Goal: Transaction & Acquisition: Purchase product/service

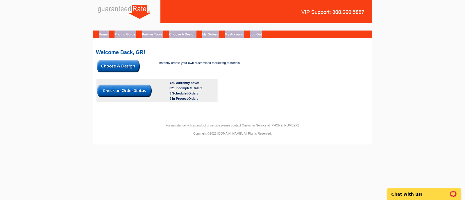
drag, startPoint x: 367, startPoint y: 27, endPoint x: 365, endPoint y: 23, distance: 4.7
click at [365, 23] on div "Home Pricing Guide Partner Tools Choose A Design My Orders My Account Log Out" at bounding box center [232, 16] width 279 height 32
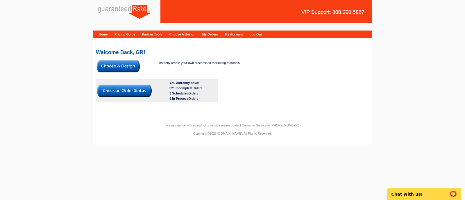
click at [116, 63] on img at bounding box center [118, 66] width 43 height 12
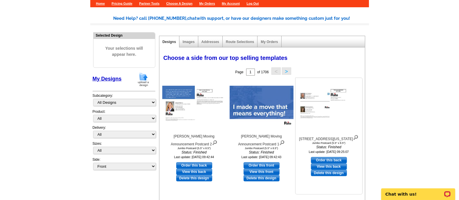
scroll to position [30, 0]
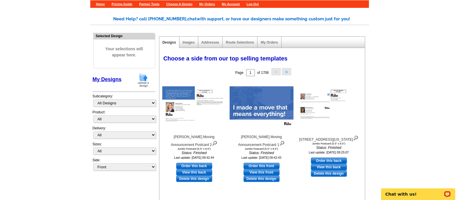
click at [417, 124] on main "Need Help? call 800-260-5887, chat with support, or have our designers make som…" at bounding box center [229, 185] width 459 height 356
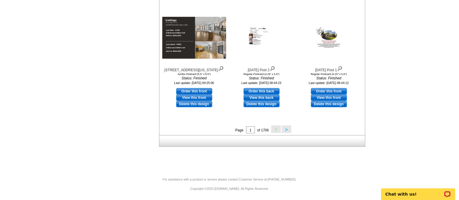
scroll to position [0, 0]
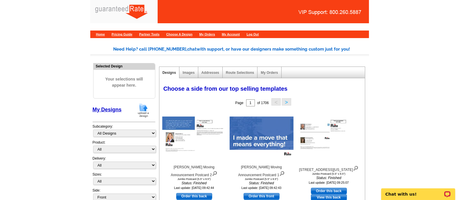
click at [141, 110] on img at bounding box center [143, 110] width 15 height 15
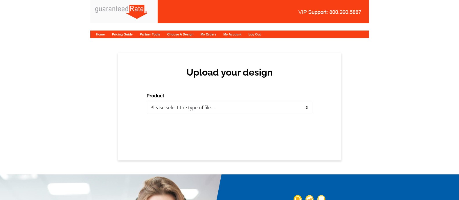
click at [444, 61] on div "Upload your design Product Please select the type of file... Postcards Calendar…" at bounding box center [229, 107] width 459 height 108
click at [267, 102] on select "Please select the type of file... Postcards Calendars Business Cards Letters an…" at bounding box center [230, 108] width 166 height 12
select select "3"
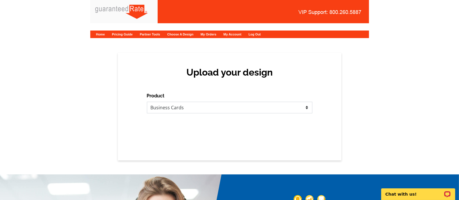
click at [147, 102] on select "Please select the type of file... Postcards Calendars Business Cards Letters an…" at bounding box center [230, 108] width 166 height 12
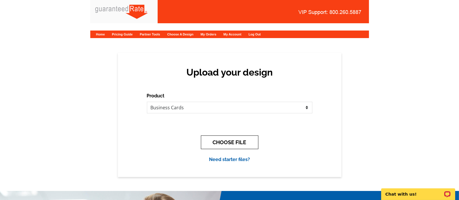
click at [246, 140] on button "CHOOSE FILE" at bounding box center [230, 142] width 58 height 14
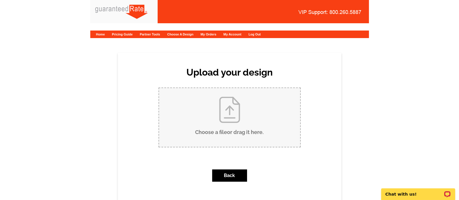
click at [221, 116] on input "Choose a file or drag it here ." at bounding box center [229, 117] width 141 height 59
type input "C:\fakepath\S.blanton biz cards.pdf"
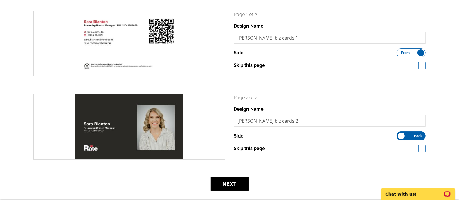
scroll to position [86, 0]
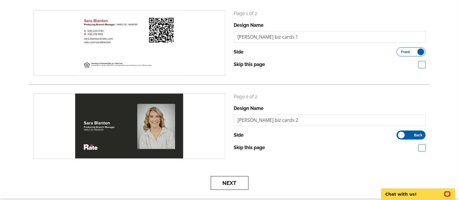
click at [229, 185] on button "Next" at bounding box center [230, 183] width 38 height 14
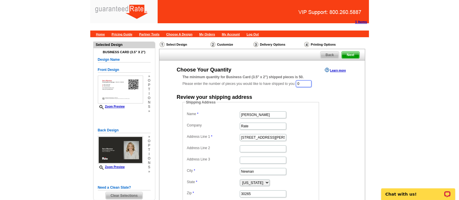
click at [312, 83] on input "0" at bounding box center [304, 83] width 16 height 7
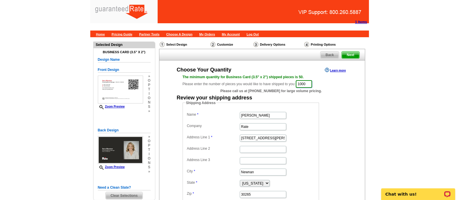
type input "1000"
click at [245, 118] on input "[PERSON_NAME]" at bounding box center [263, 115] width 46 height 7
click at [245, 118] on input "Marisa Jarkezian" at bounding box center [263, 115] width 46 height 7
type input "Sara Blanton"
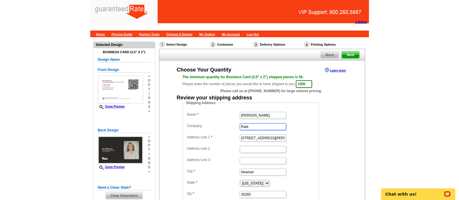
click at [249, 126] on input "Rate" at bounding box center [263, 126] width 46 height 7
click at [255, 138] on input "34 Blake Ridge" at bounding box center [263, 138] width 46 height 7
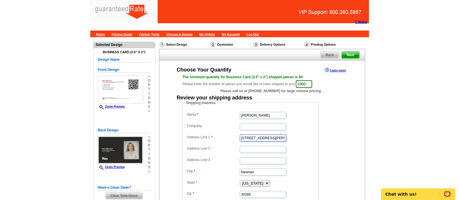
click at [255, 138] on input "34 Blake Ridge" at bounding box center [263, 138] width 46 height 7
paste input "601 Ivy Loop Winters, Ca 95694"
click at [277, 137] on input "601 Ivy Loop Winters, Ca 95694" at bounding box center [263, 138] width 46 height 7
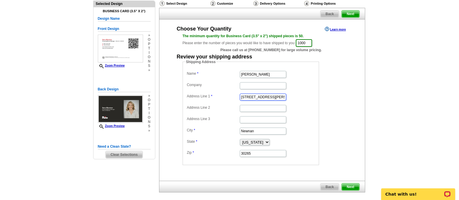
scroll to position [42, 0]
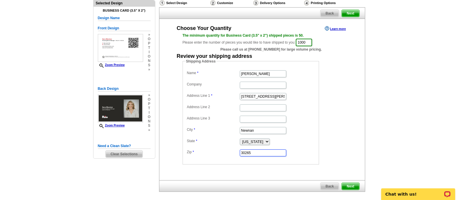
click at [268, 149] on input "30265" at bounding box center [263, 152] width 46 height 7
type input "601 Ivy Loop Winters, Ca"
click at [246, 155] on dd "30265" at bounding box center [251, 152] width 131 height 9
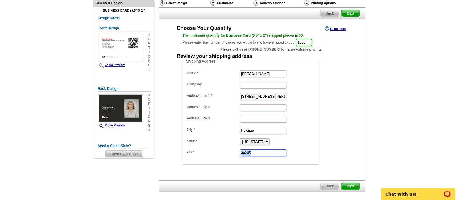
click at [256, 154] on input "30265" at bounding box center [263, 152] width 46 height 7
type input "3"
paste input "95694"
type input "95694"
click at [265, 142] on select "Alabama Alaska Arizona Arkansas California Colorado Connecticut District of Col…" at bounding box center [255, 141] width 30 height 7
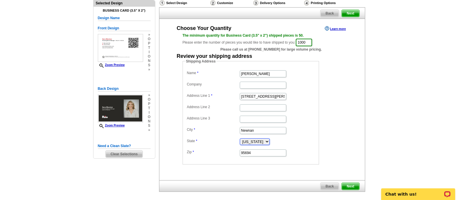
select select "CA"
click at [240, 138] on select "Alabama Alaska Arizona Arkansas California Colorado Connecticut District of Col…" at bounding box center [255, 141] width 30 height 7
click at [283, 97] on input "601 Ivy Loop Winters, Ca" at bounding box center [263, 96] width 46 height 7
type input "[STREET_ADDRESS][PERSON_NAME]"
click at [350, 186] on span "Next" at bounding box center [350, 186] width 17 height 7
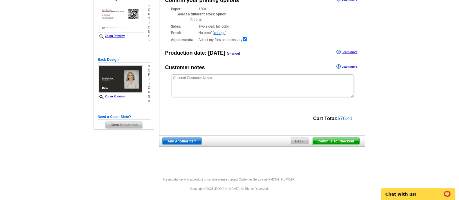
click at [330, 143] on span "Continue To Checkout" at bounding box center [336, 141] width 47 height 7
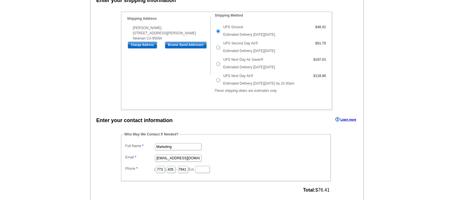
scroll to position [163, 0]
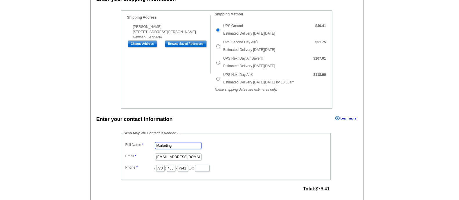
click at [188, 142] on input "Marketing" at bounding box center [178, 145] width 46 height 7
type input "[PERSON_NAME]"
click at [172, 156] on input "marketing@guaranteedrate.com" at bounding box center [178, 156] width 46 height 7
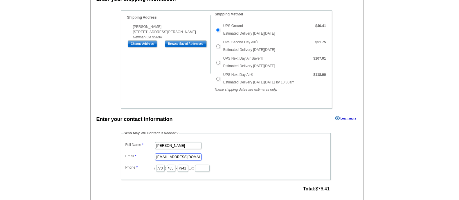
click at [172, 156] on input "marketing@guaranteedrate.com" at bounding box center [178, 156] width 46 height 7
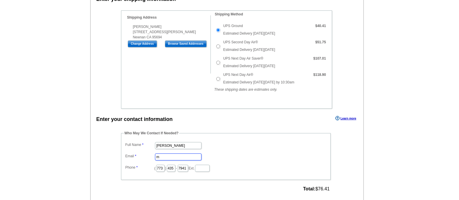
type input "[EMAIL_ADDRESS][PERSON_NAME][DOMAIN_NAME]"
click at [228, 153] on dd "[EMAIL_ADDRESS][PERSON_NAME][DOMAIN_NAME]" at bounding box center [226, 156] width 204 height 9
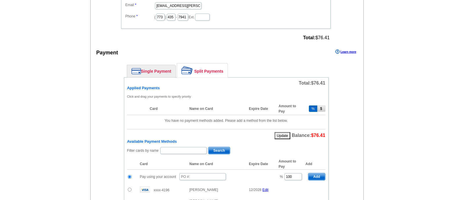
scroll to position [330, 0]
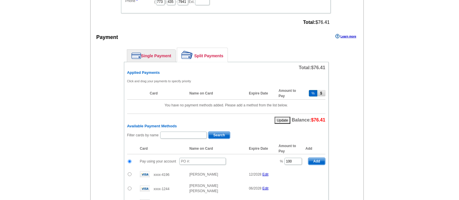
click at [172, 56] on link "Single Payment" at bounding box center [151, 56] width 49 height 12
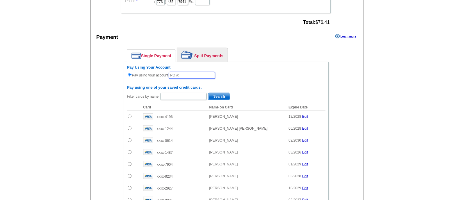
click at [198, 72] on input "text" at bounding box center [192, 75] width 46 height 7
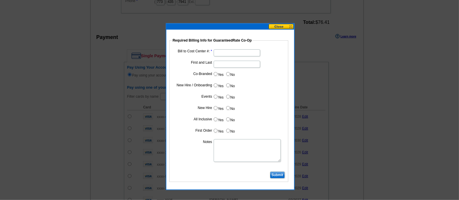
type input "82125_733_MS"
click at [241, 51] on input "Bill to Cost Center #:" at bounding box center [237, 52] width 46 height 7
type input "1609"
click at [237, 65] on input "First and Last" at bounding box center [237, 64] width 46 height 7
type input "[PERSON_NAME]"
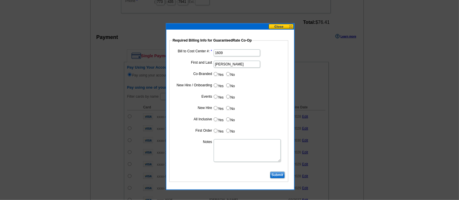
click at [226, 72] on input "No" at bounding box center [228, 74] width 4 height 4
radio input "true"
click at [270, 171] on input "Submit" at bounding box center [277, 174] width 15 height 7
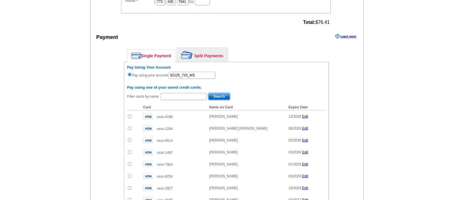
click at [214, 86] on h6 "Pay using one of your saved credit cards." at bounding box center [226, 87] width 198 height 5
click at [202, 72] on input "82125_733_MS" at bounding box center [192, 75] width 46 height 7
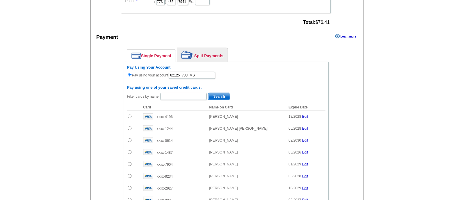
click at [209, 54] on link "Split Payments" at bounding box center [202, 55] width 51 height 14
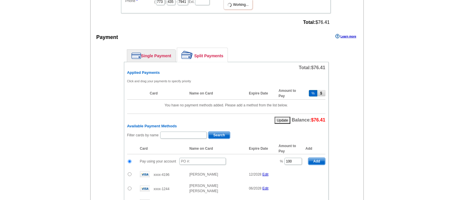
click at [200, 53] on link "Split Payments" at bounding box center [202, 55] width 51 height 14
click at [148, 60] on li "Single Payment" at bounding box center [151, 55] width 49 height 13
click at [151, 53] on link "Single Payment" at bounding box center [151, 56] width 49 height 12
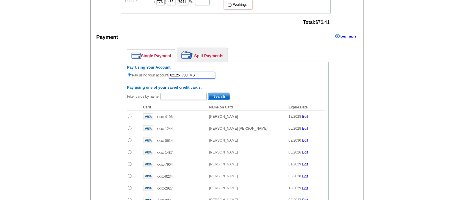
click at [182, 72] on input "82125_733_MS" at bounding box center [192, 75] width 46 height 7
click at [182, 72] on input "82125_736_MS" at bounding box center [192, 75] width 46 height 7
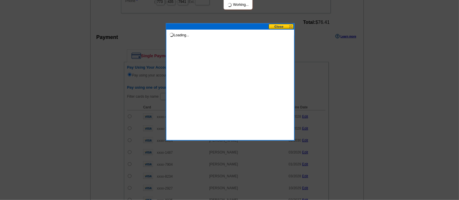
type input "82125_736_MS"
click at [239, 80] on div "Loading..." at bounding box center [230, 81] width 129 height 117
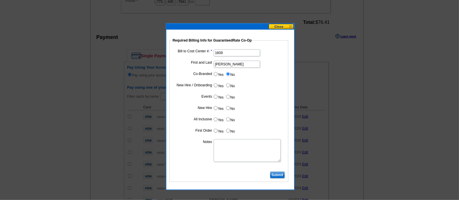
click at [217, 83] on input "Yes" at bounding box center [216, 85] width 4 height 4
radio input "true"
click at [230, 97] on input "No" at bounding box center [228, 97] width 4 height 4
radio input "true"
click at [216, 106] on input "Yes" at bounding box center [216, 108] width 4 height 4
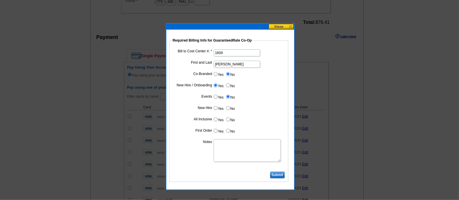
radio input "true"
click at [230, 121] on label "No" at bounding box center [230, 119] width 9 height 7
click at [230, 121] on input "No" at bounding box center [228, 119] width 4 height 4
radio input "true"
click at [215, 130] on input "Yes" at bounding box center [216, 131] width 4 height 4
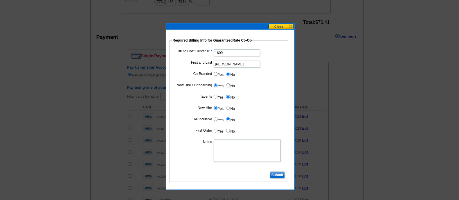
radio input "true"
click at [224, 145] on textarea "Notes" at bounding box center [247, 150] width 67 height 23
type textarea "New hire- bill to branch"
click at [277, 175] on input "Submit" at bounding box center [277, 174] width 15 height 7
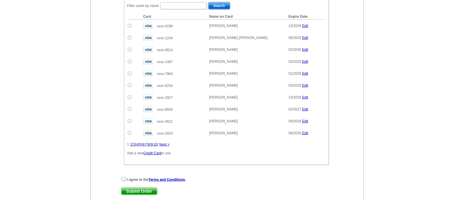
scroll to position [423, 0]
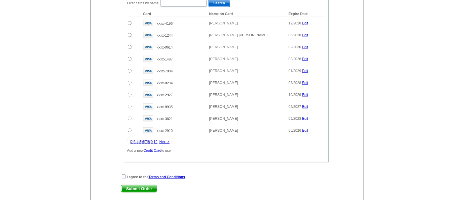
click at [122, 174] on input "checkbox" at bounding box center [124, 176] width 4 height 4
checkbox input "true"
click at [130, 185] on span "Submit Order" at bounding box center [139, 188] width 36 height 7
